Goal: Task Accomplishment & Management: Complete application form

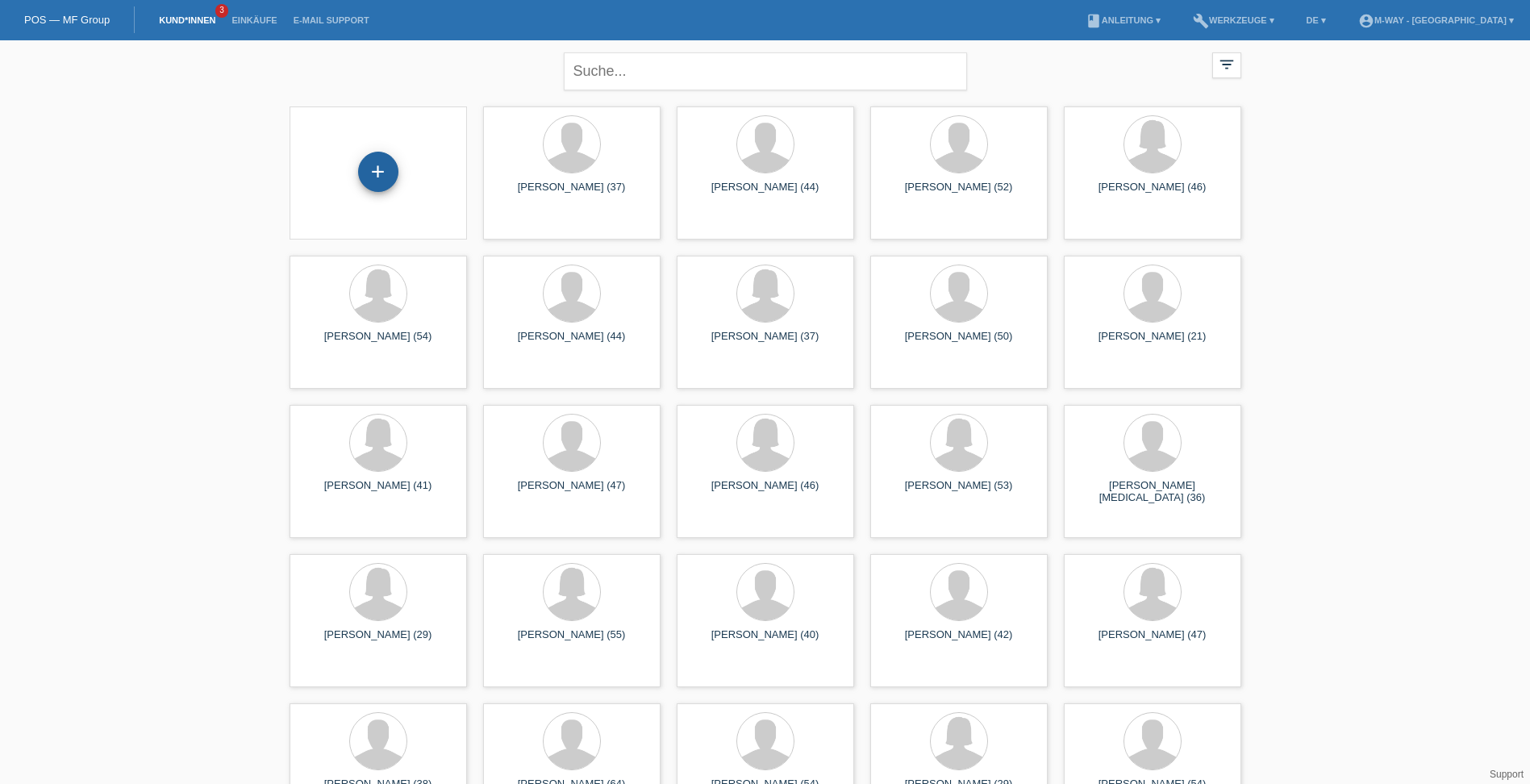
click at [375, 172] on div "+" at bounding box center [378, 171] width 40 height 40
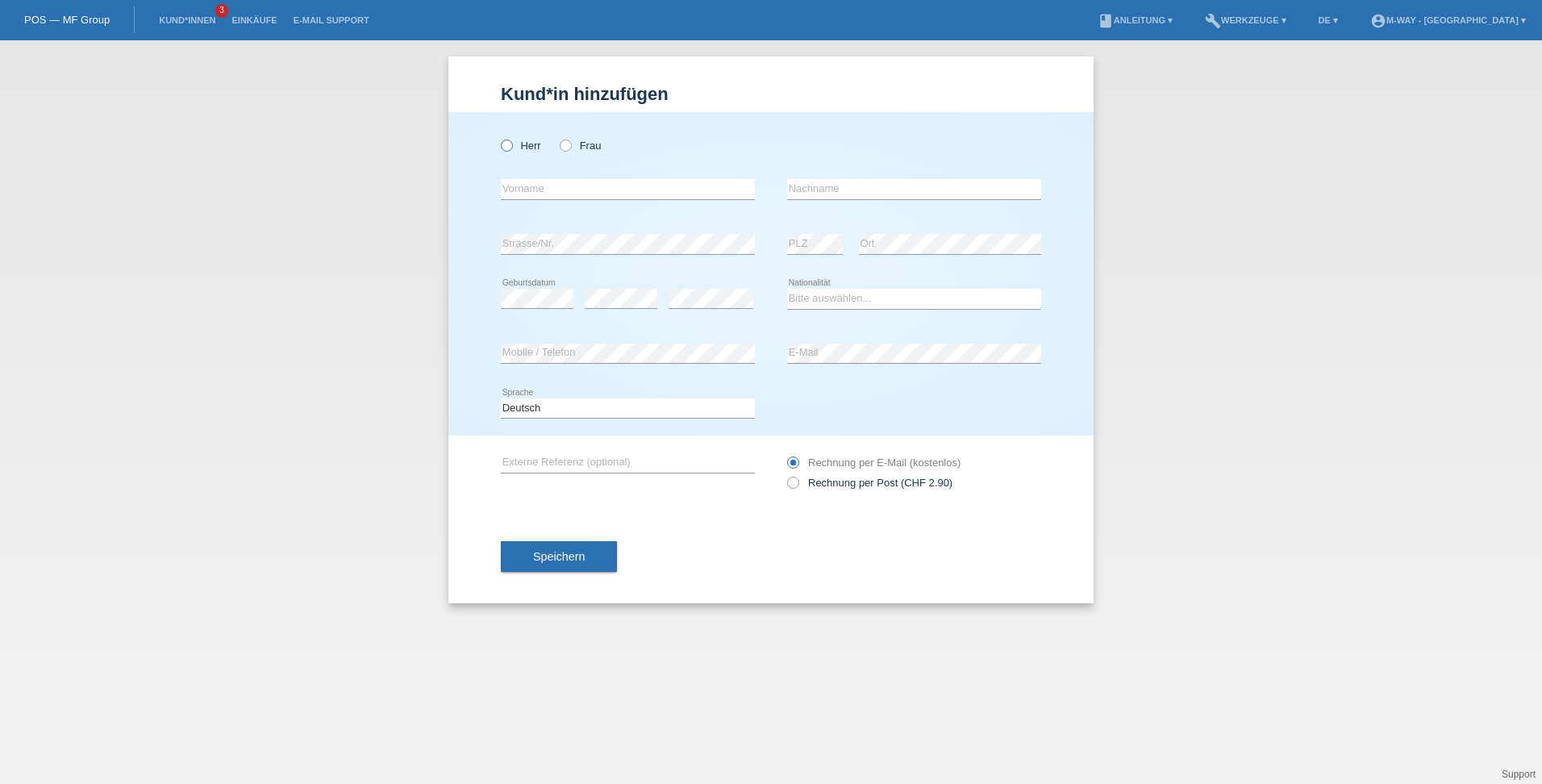
click at [498, 137] on icon at bounding box center [498, 137] width 0 height 0
click at [507, 150] on input "Herr" at bounding box center [506, 144] width 11 height 11
radio input "true"
drag, startPoint x: 525, startPoint y: 194, endPoint x: 751, endPoint y: 192, distance: 226.0
click at [525, 194] on input "text" at bounding box center [627, 188] width 254 height 20
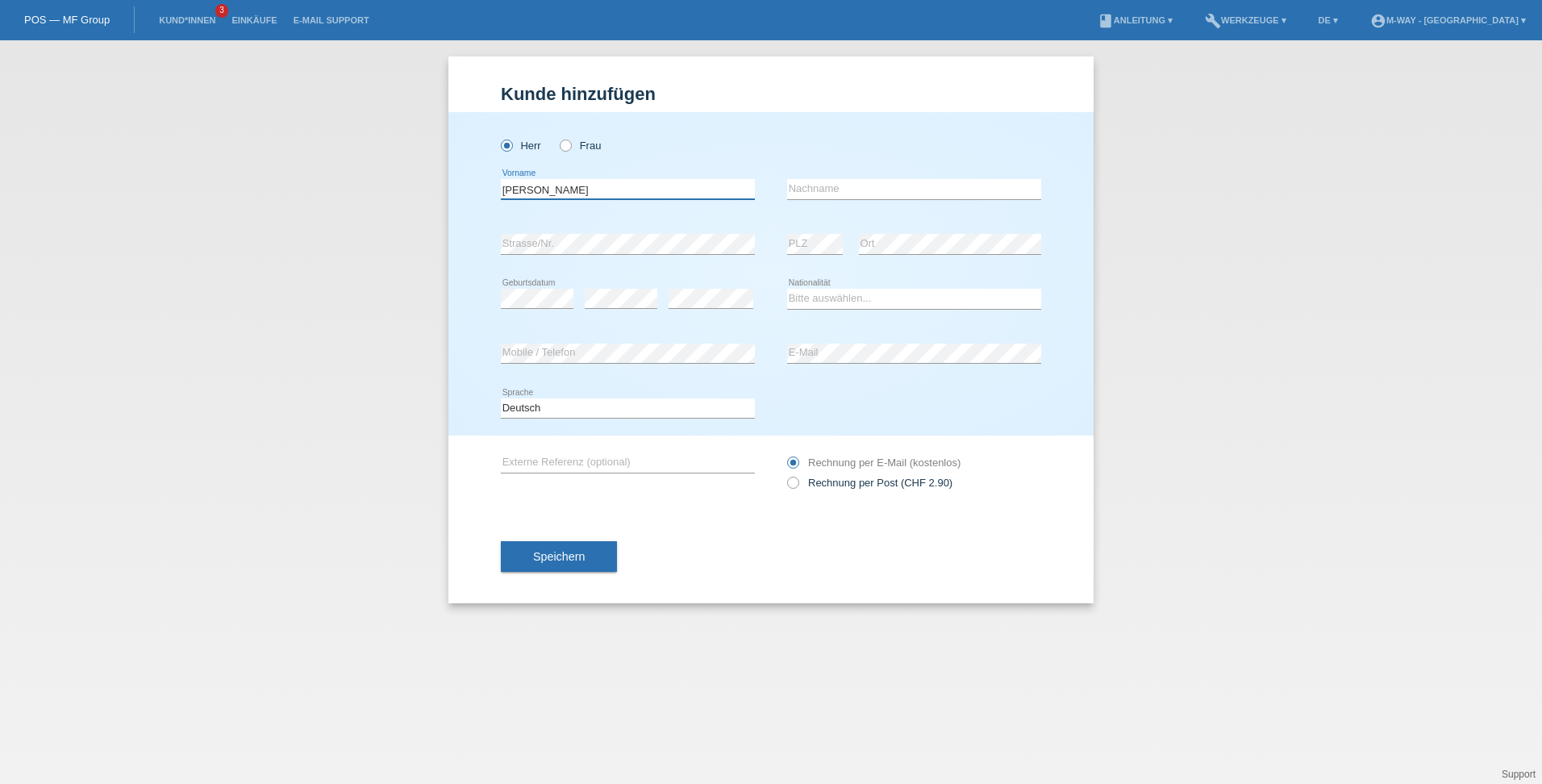
type input "[PERSON_NAME]"
type input "Järmann"
click at [818, 292] on select "Bitte auswählen... Schweiz Deutschland Liechtenstein Österreich ------------ Af…" at bounding box center [914, 299] width 254 height 20
select select "CH"
click at [787, 289] on select "Bitte auswählen... Schweiz Deutschland Liechtenstein Österreich ------------ Af…" at bounding box center [914, 299] width 254 height 20
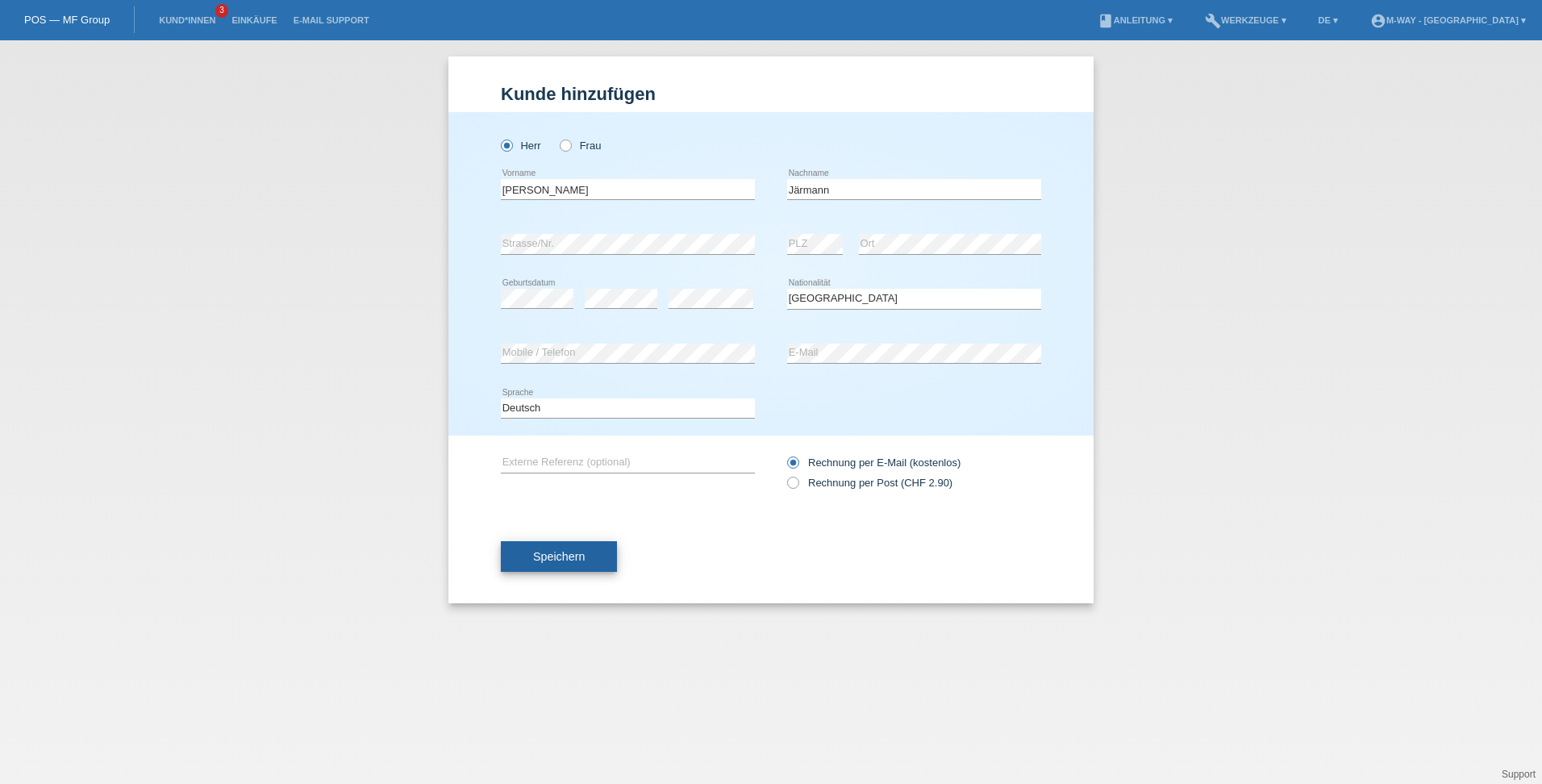
click at [573, 555] on span "Speichern" at bounding box center [558, 556] width 51 height 13
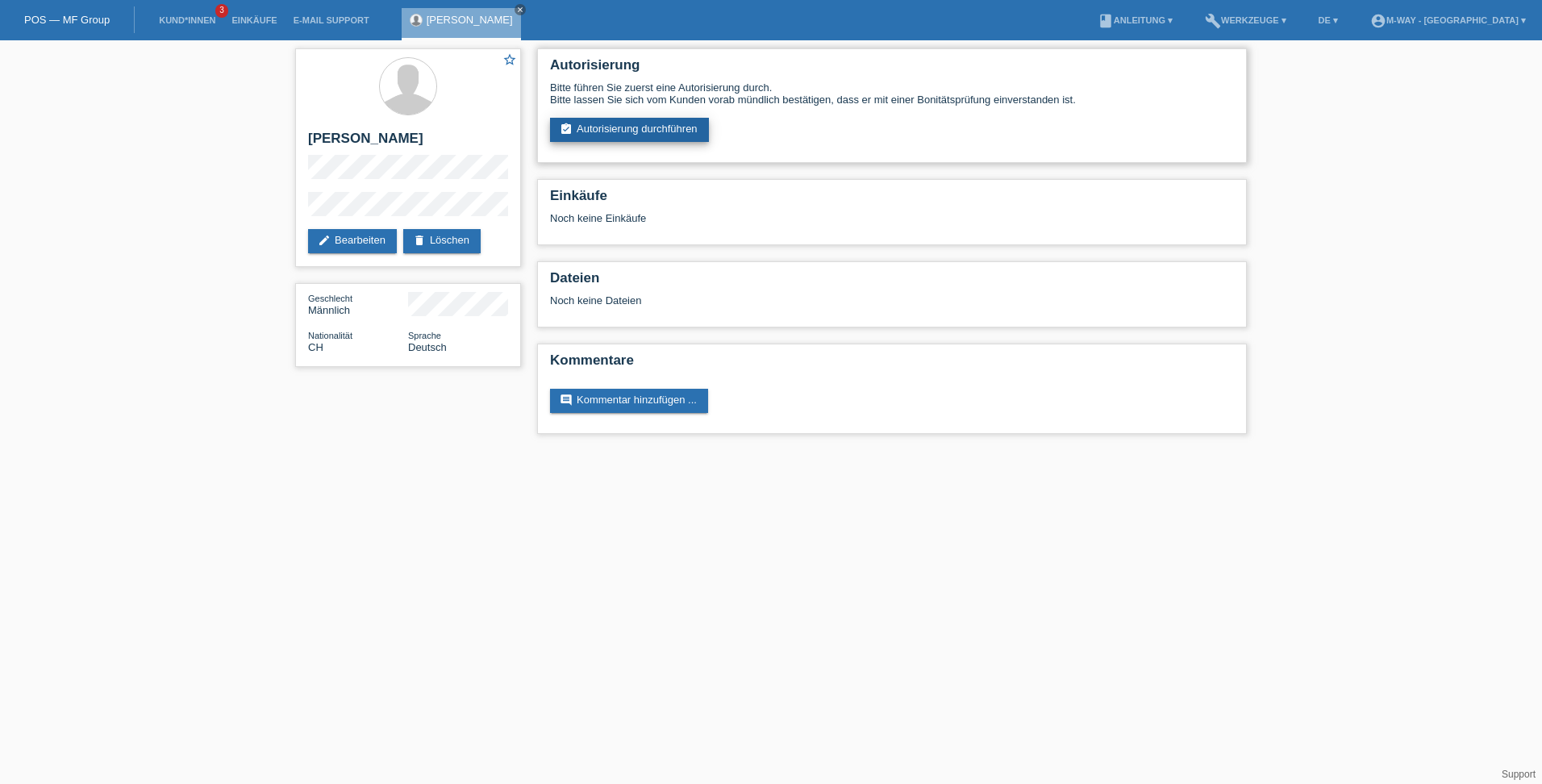
click at [645, 126] on link "assignment_turned_in Autorisierung durchführen" at bounding box center [629, 130] width 159 height 24
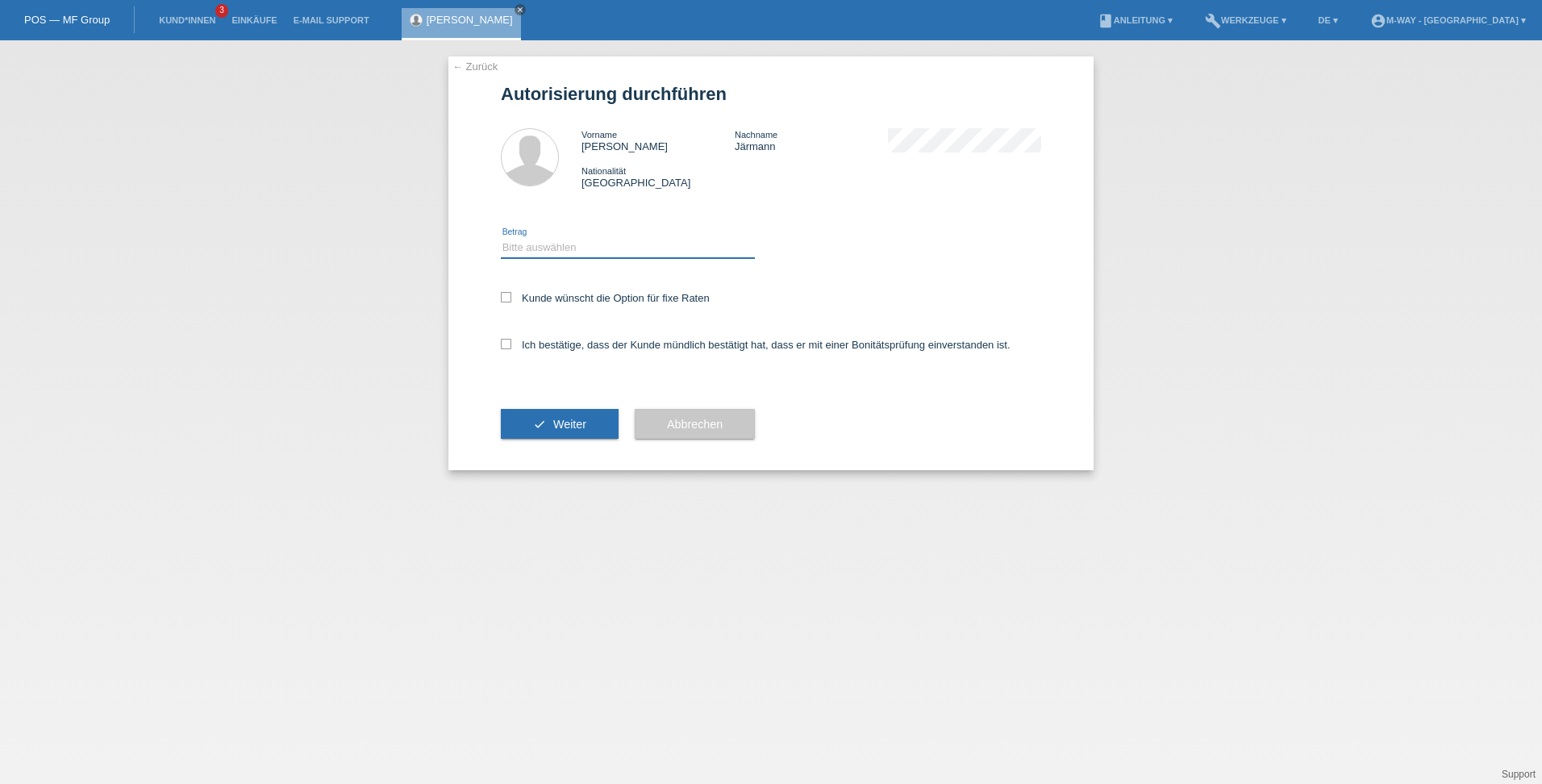
drag, startPoint x: 566, startPoint y: 242, endPoint x: 574, endPoint y: 259, distance: 18.8
click at [566, 242] on select "Bitte auswählen CHF 1.00 - CHF 499.00 CHF 500.00 - CHF 1'999.00 CHF 2'000.00 - …" at bounding box center [627, 248] width 254 height 20
select select "3"
click at [501, 238] on select "Bitte auswählen CHF 1.00 - CHF 499.00 CHF 500.00 - CHF 1'999.00 CHF 2'000.00 - …" at bounding box center [627, 248] width 254 height 20
click at [508, 295] on icon at bounding box center [506, 297] width 11 height 11
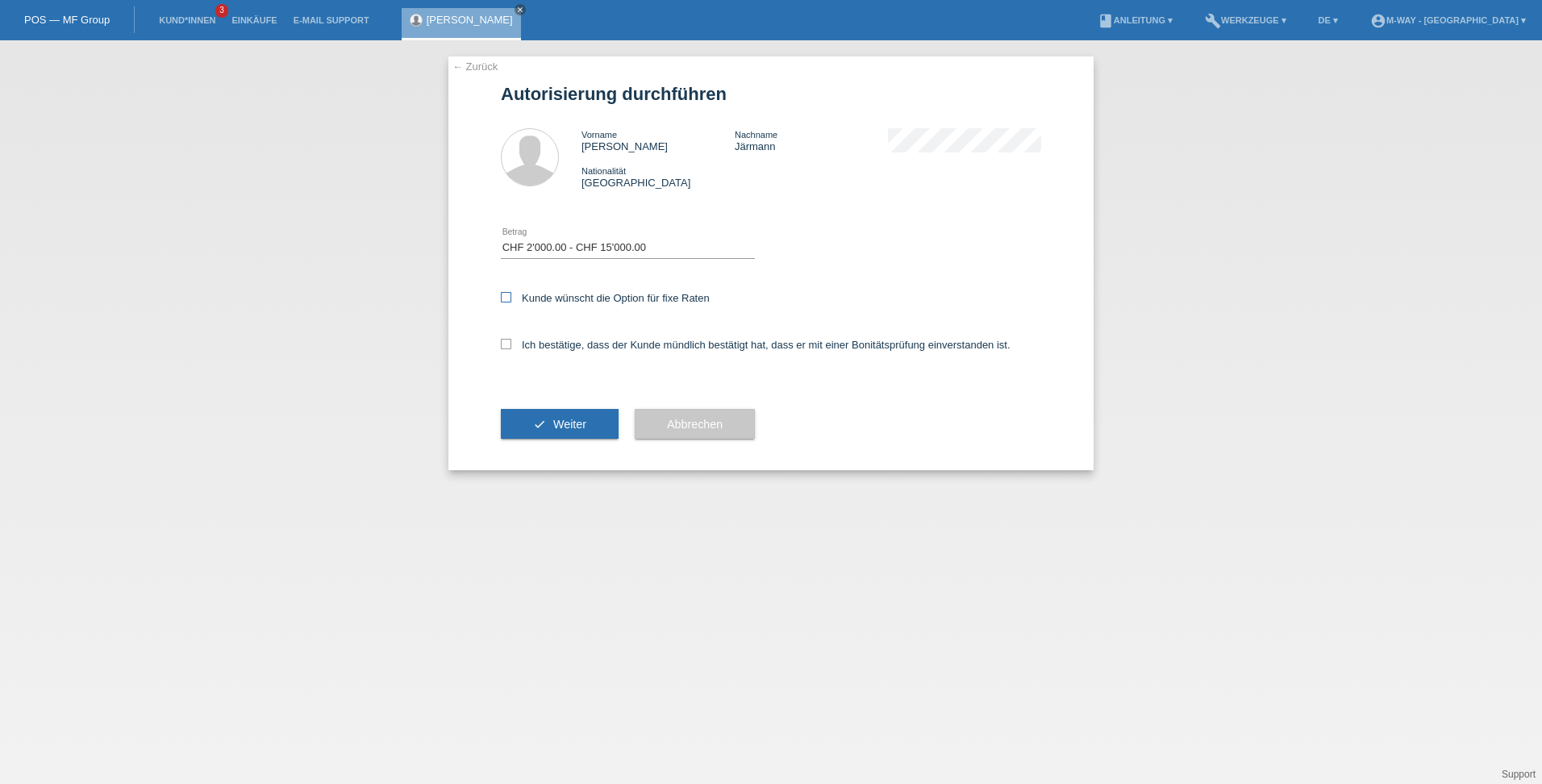
click at [508, 295] on input "Kunde wünscht die Option für fixe Raten" at bounding box center [506, 297] width 11 height 11
checkbox input "true"
click at [502, 353] on div "Ich bestätige, dass der Kunde mündlich bestätigt hat, dass er mit einer Bonität…" at bounding box center [771, 349] width 540 height 55
click at [507, 343] on icon at bounding box center [506, 343] width 11 height 11
click at [507, 343] on input "Ich bestätige, dass der Kunde mündlich bestätigt hat, dass er mit einer Bonität…" at bounding box center [506, 343] width 11 height 11
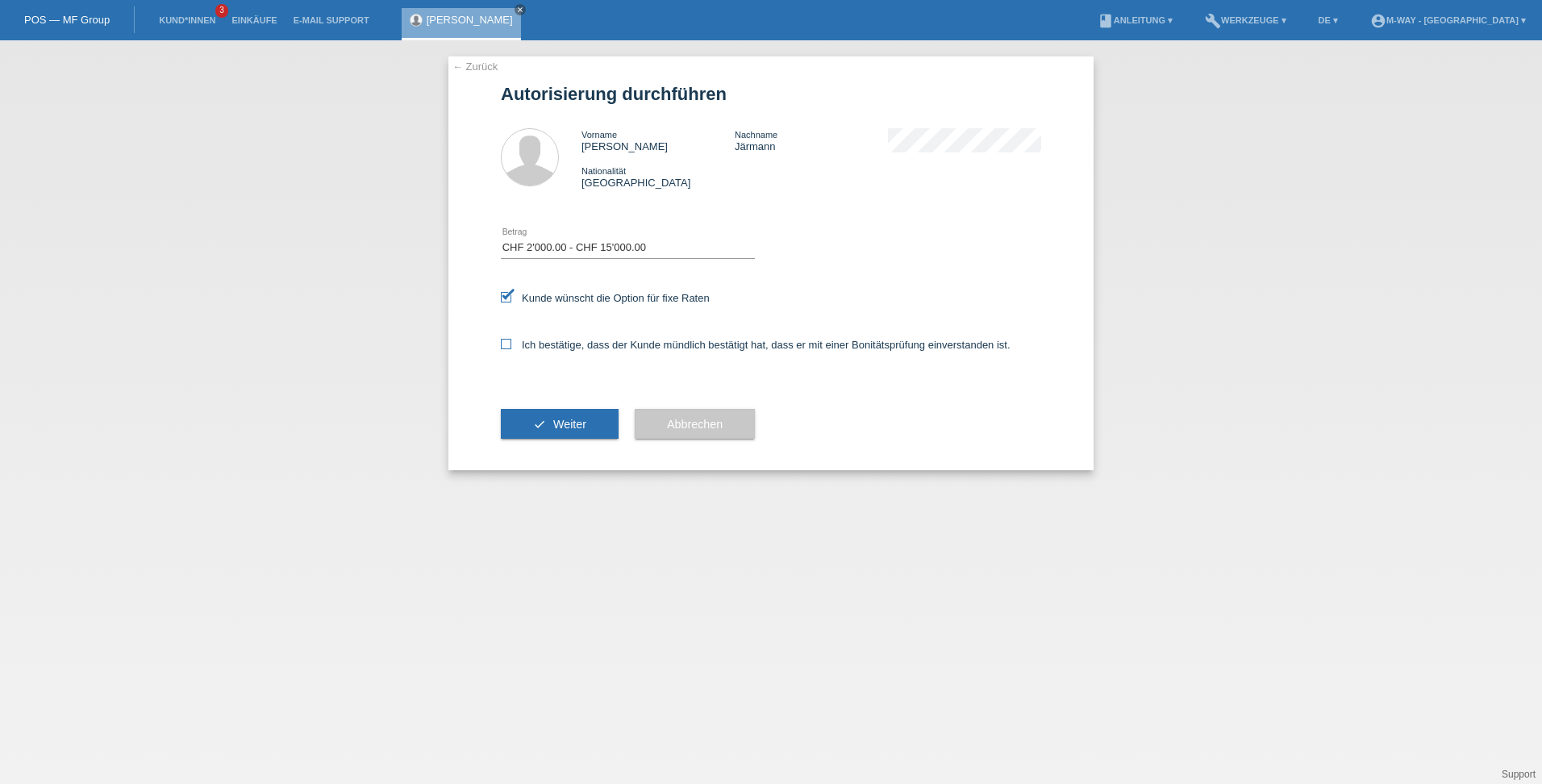
checkbox input "true"
click at [534, 405] on div "check Weiter" at bounding box center [560, 424] width 117 height 94
click at [535, 418] on icon "check" at bounding box center [539, 424] width 13 height 13
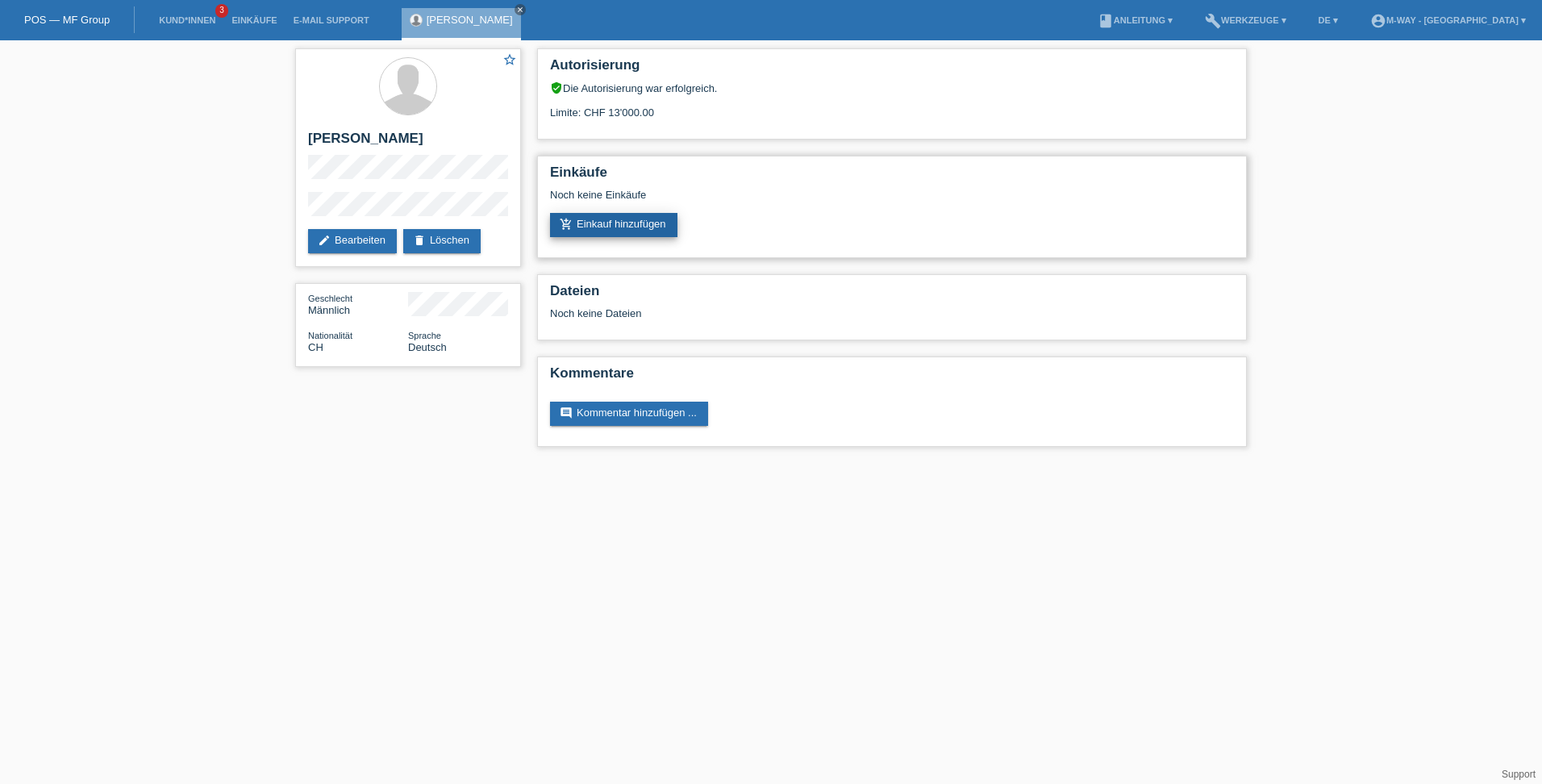
click at [578, 228] on link "add_shopping_cart Einkauf hinzufügen" at bounding box center [614, 225] width 127 height 24
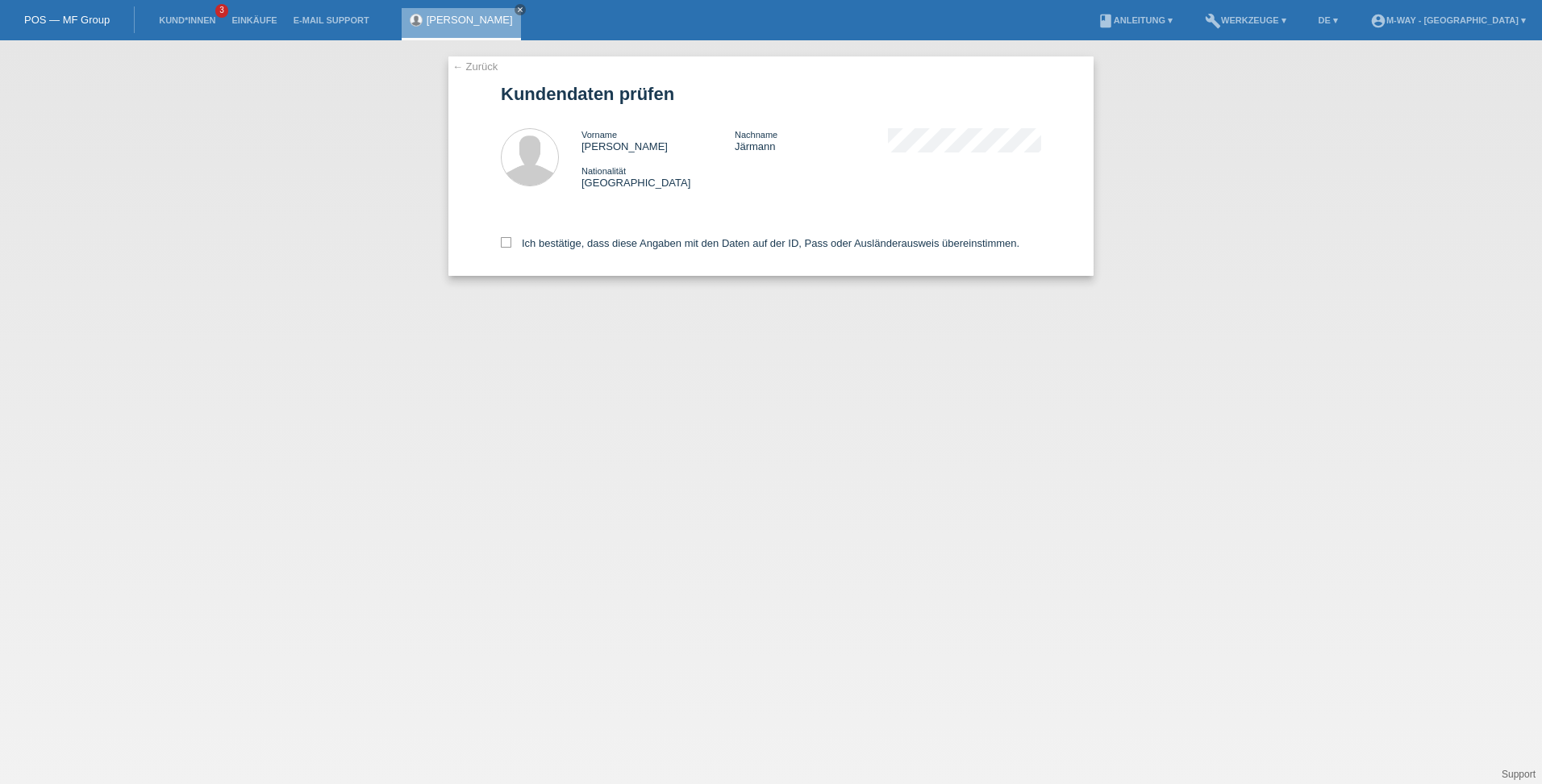
click at [497, 240] on div "← Zurück Kundendaten prüfen Vorname Daniel Nachname Järmann Nationalität Schweiz" at bounding box center [770, 166] width 645 height 219
click at [508, 241] on icon at bounding box center [506, 242] width 11 height 11
click at [508, 241] on input "Ich bestätige, dass diese Angaben mit den Daten auf der ID, Pass oder Ausländer…" at bounding box center [506, 242] width 11 height 11
checkbox input "true"
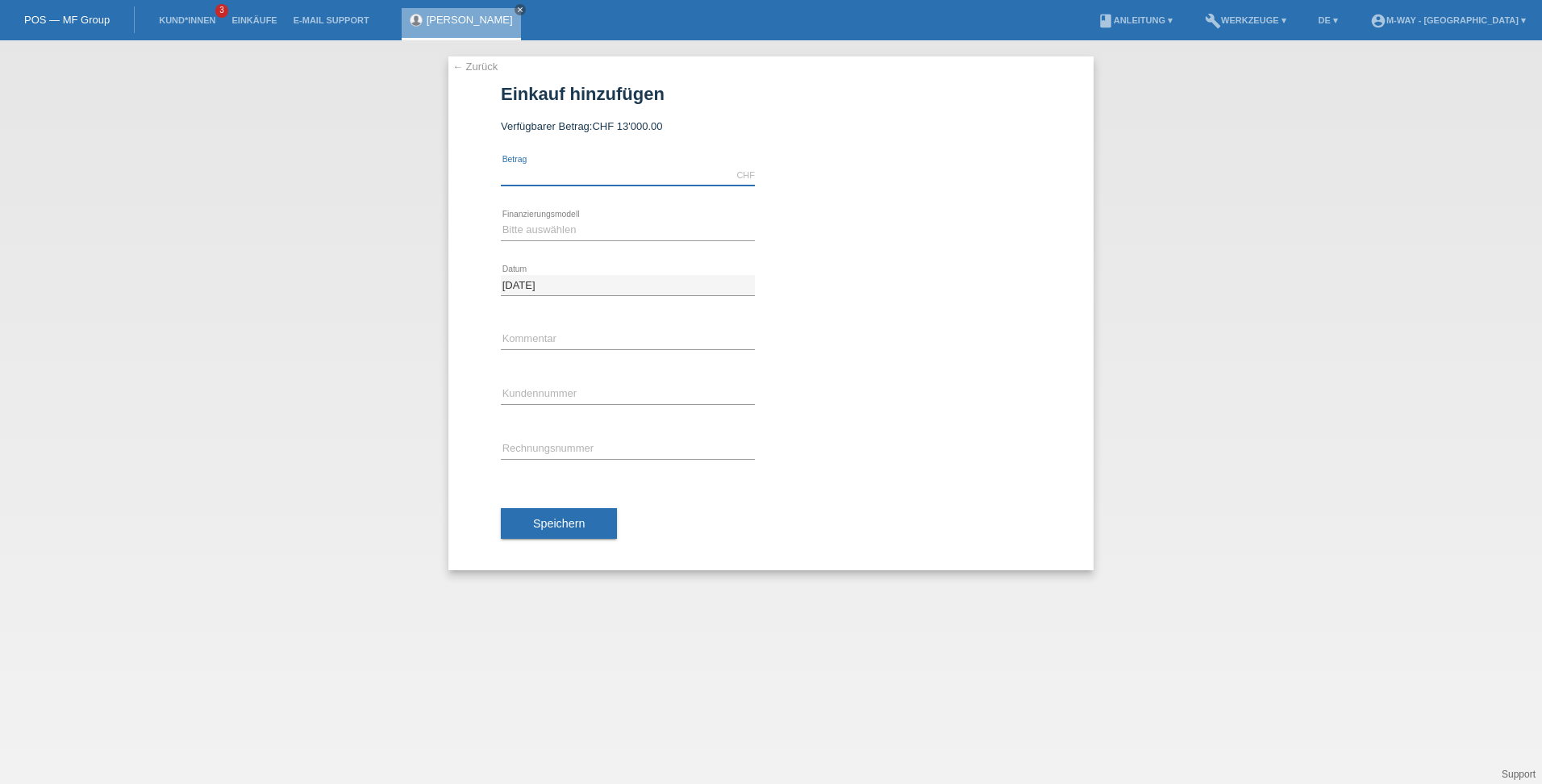
click at [589, 168] on input "text" at bounding box center [627, 175] width 254 height 20
type input "6000.00"
click at [600, 224] on select "Bitte auswählen Fixe Raten Kauf auf Rechnung mit Teilzahlungsoption" at bounding box center [627, 230] width 254 height 20
select select "77"
click at [501, 220] on select "Bitte auswählen Fixe Raten Kauf auf Rechnung mit Teilzahlungsoption" at bounding box center [627, 230] width 254 height 20
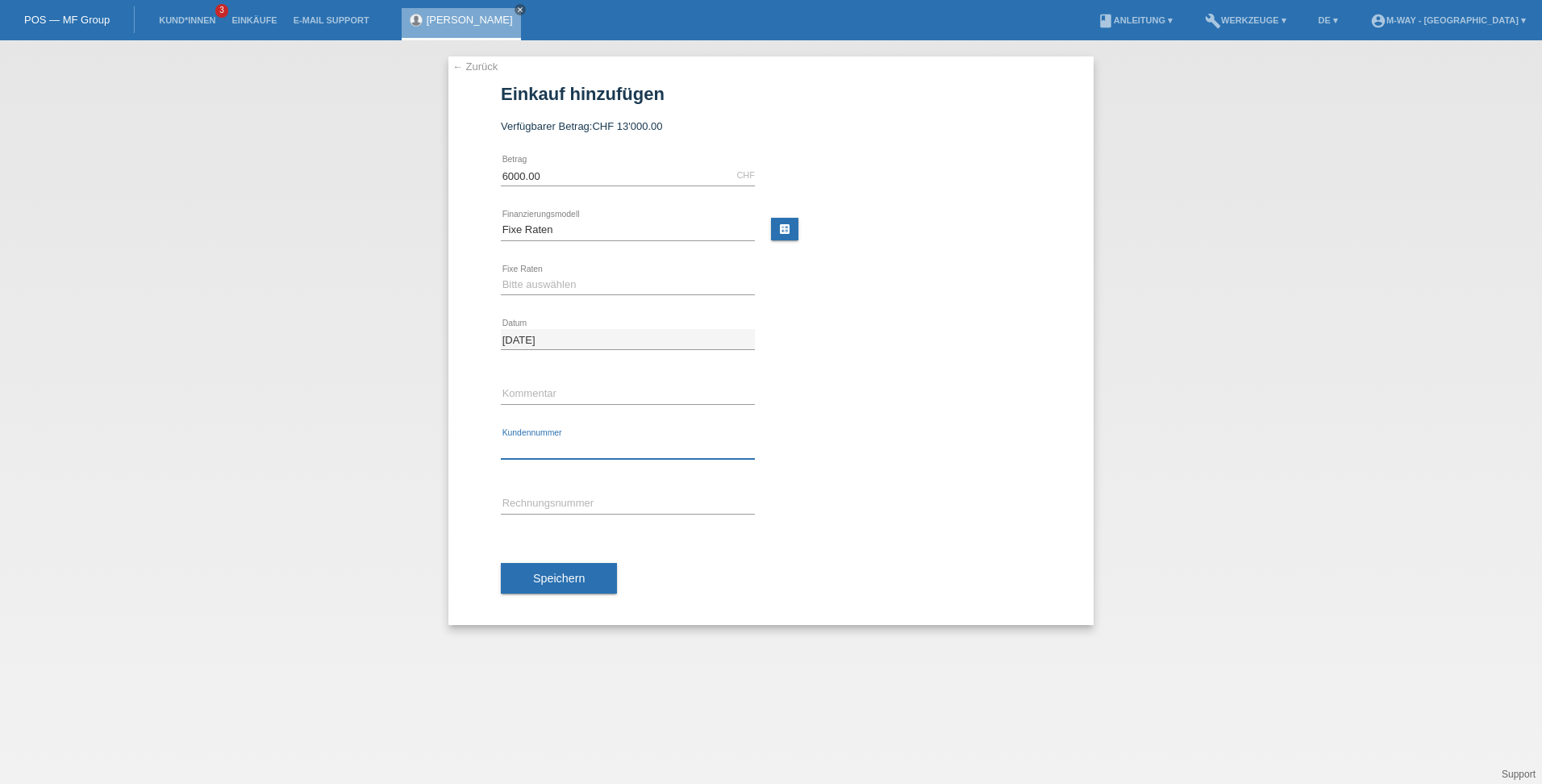
click at [534, 445] on input "text" at bounding box center [627, 449] width 254 height 20
drag, startPoint x: 564, startPoint y: 286, endPoint x: 563, endPoint y: 297, distance: 11.0
click at [564, 286] on select "Bitte auswählen 4 Raten 5 Raten 6 Raten 7 Raten 8 Raten 9 Raten 10 Raten 11 Rat…" at bounding box center [627, 285] width 254 height 20
select select "202"
click at [501, 275] on select "Bitte auswählen 4 Raten 5 Raten 6 Raten 7 Raten 8 Raten 9 Raten 10 Raten 11 Rat…" at bounding box center [627, 285] width 254 height 20
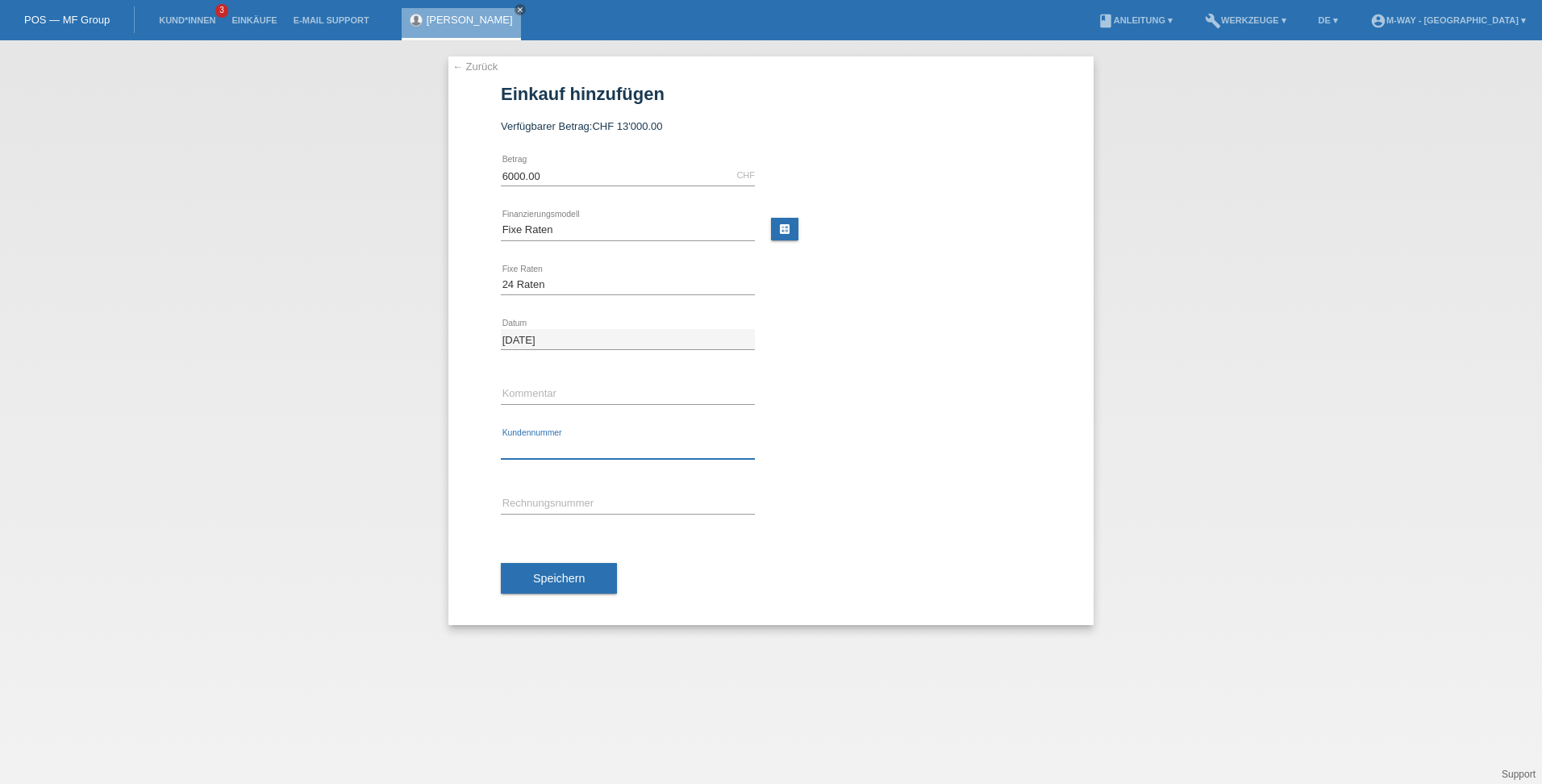
click at [532, 448] on input "text" at bounding box center [627, 449] width 254 height 20
type input "K134575"
click at [545, 579] on span "Speichern" at bounding box center [558, 578] width 51 height 13
